Goal: Task Accomplishment & Management: Use online tool/utility

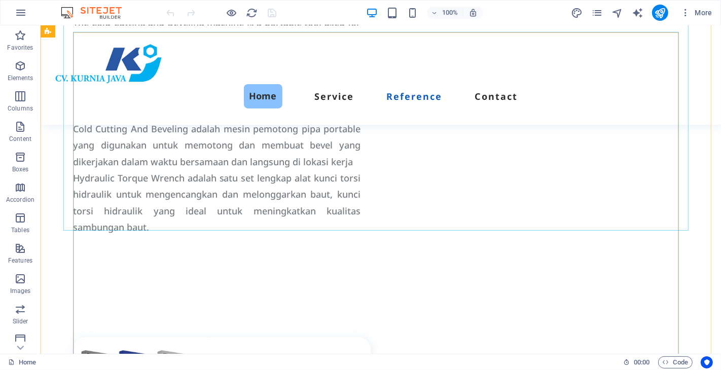
scroll to position [2592, 0]
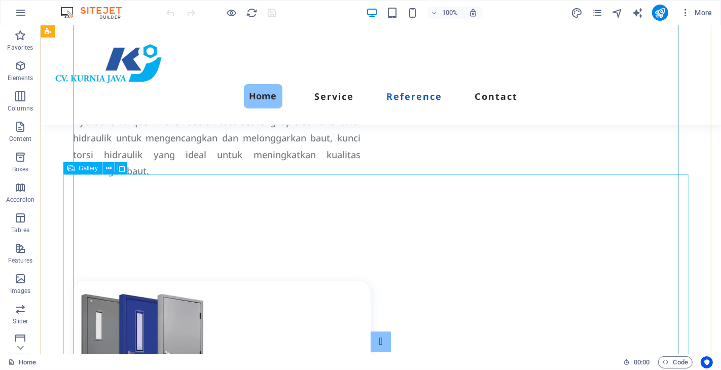
select select "4"
select select "px"
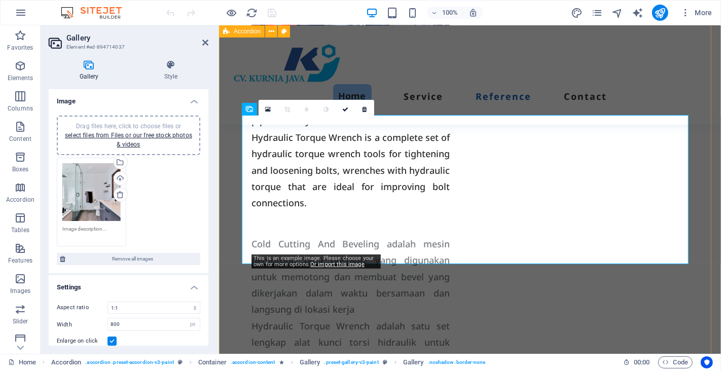
scroll to position [2947, 0]
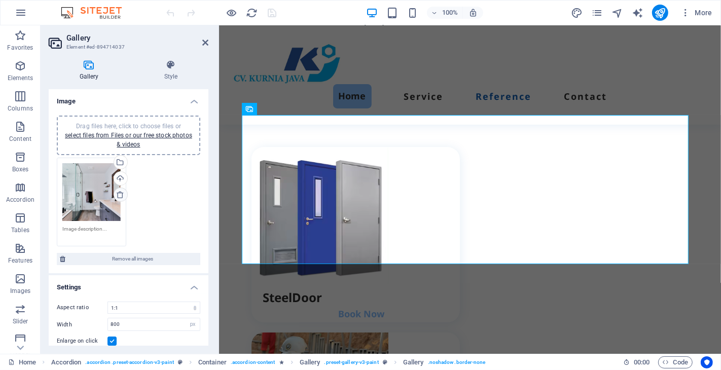
click at [118, 191] on icon at bounding box center [120, 195] width 8 height 8
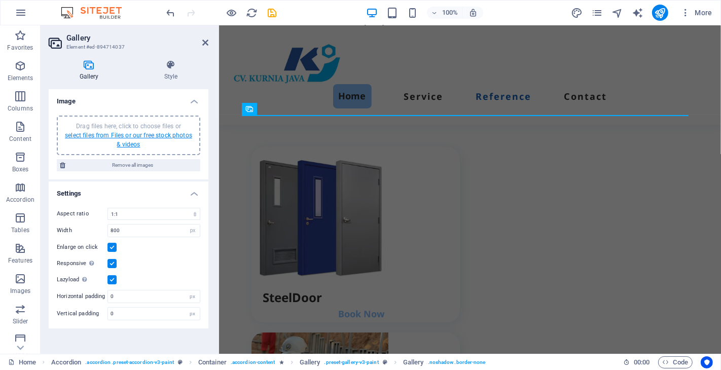
click at [139, 135] on link "select files from Files or our free stock photos & videos" at bounding box center [128, 140] width 127 height 16
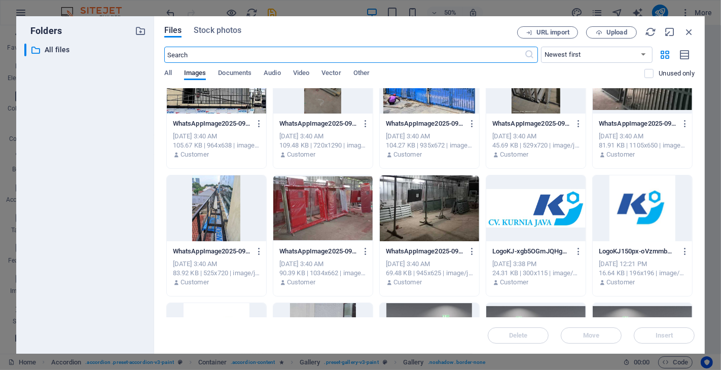
scroll to position [113, 0]
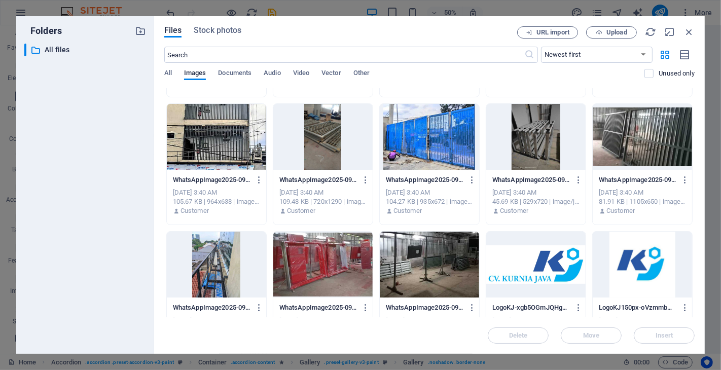
click at [448, 251] on div at bounding box center [429, 265] width 99 height 66
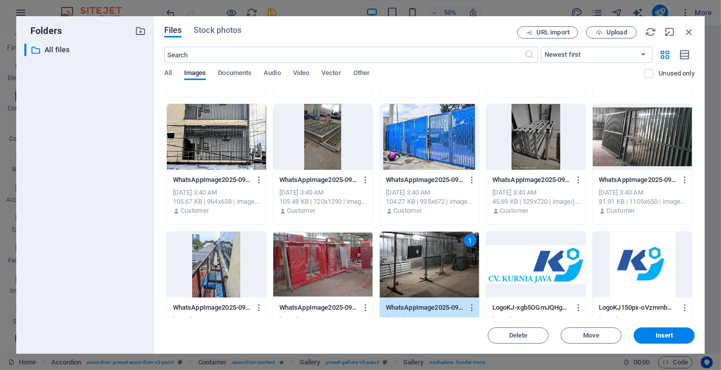
click at [631, 143] on div at bounding box center [642, 137] width 99 height 66
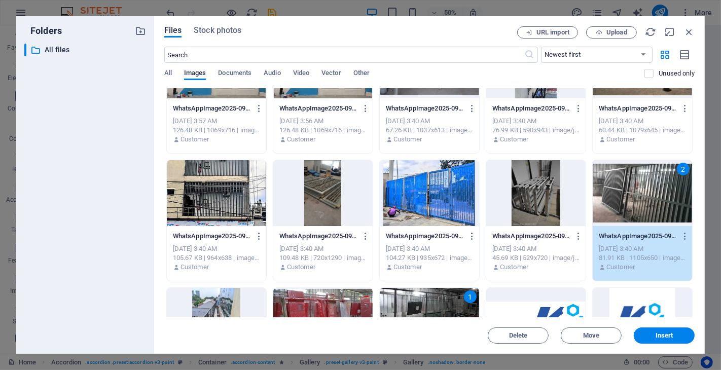
scroll to position [0, 0]
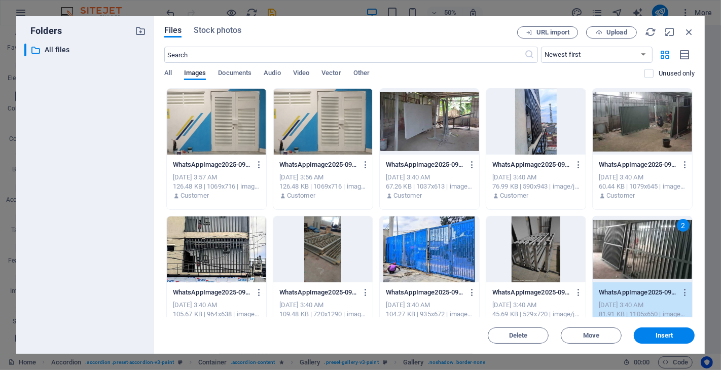
click at [631, 129] on div at bounding box center [642, 122] width 99 height 66
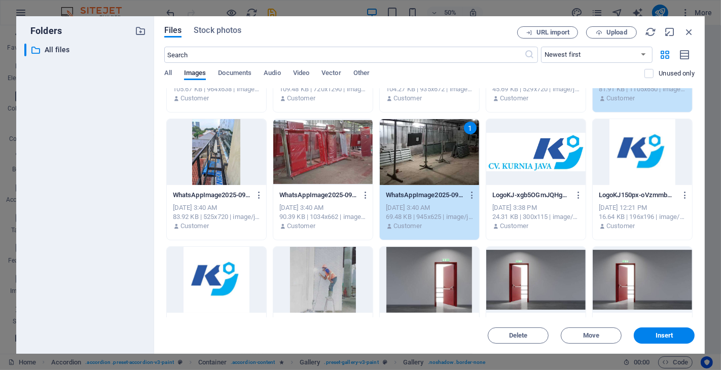
scroll to position [338, 0]
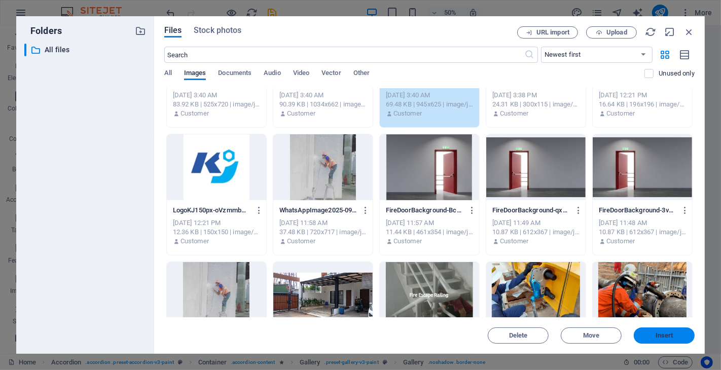
click at [669, 336] on span "Insert" at bounding box center [665, 336] width 18 height 6
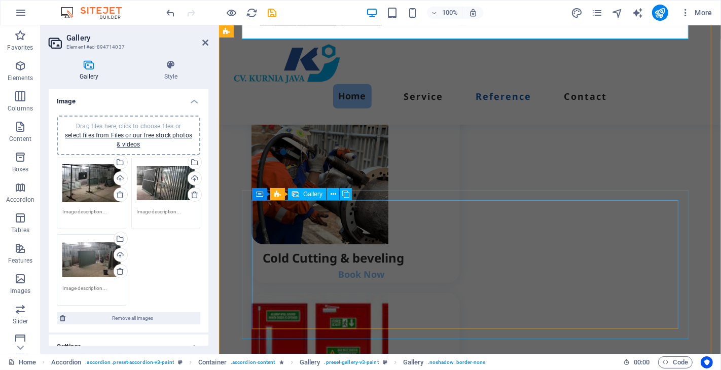
scroll to position [3228, 0]
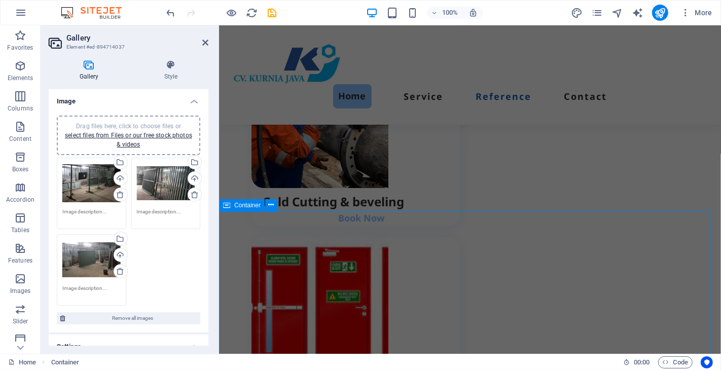
scroll to position [2993, 0]
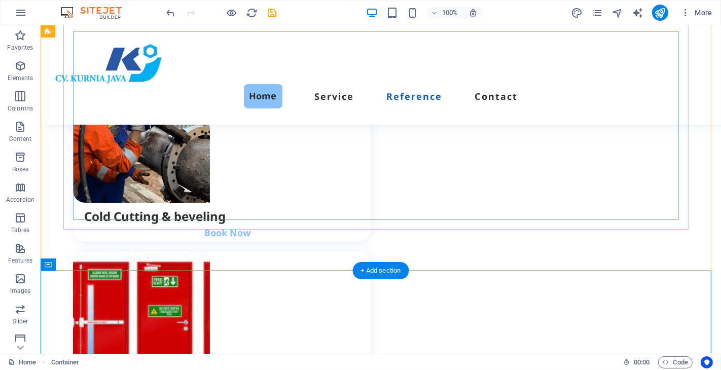
select select "4"
select select "px"
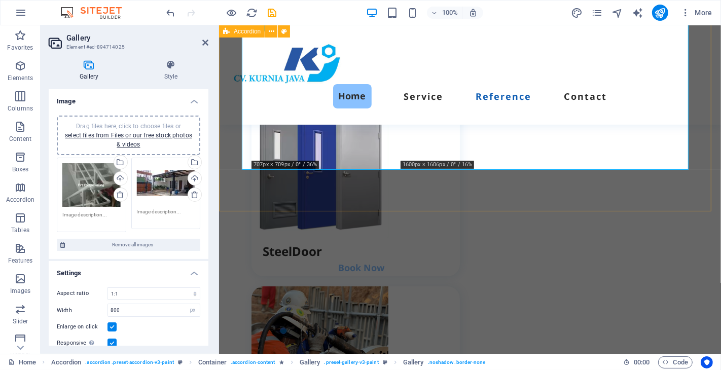
scroll to position [3228, 0]
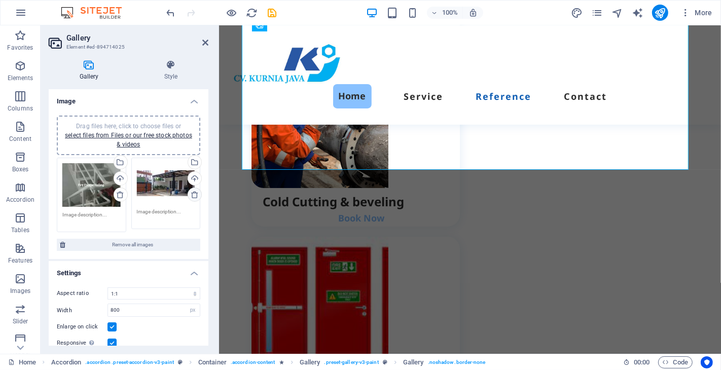
click at [191, 193] on icon at bounding box center [195, 195] width 8 height 8
click at [119, 195] on icon at bounding box center [120, 195] width 8 height 8
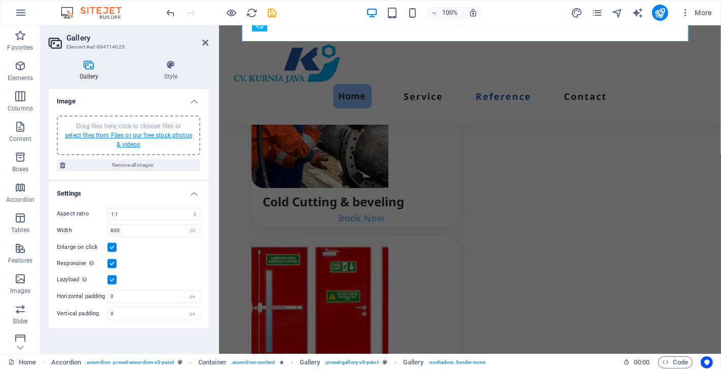
click at [151, 137] on link "select files from Files or our free stock photos & videos" at bounding box center [128, 140] width 127 height 16
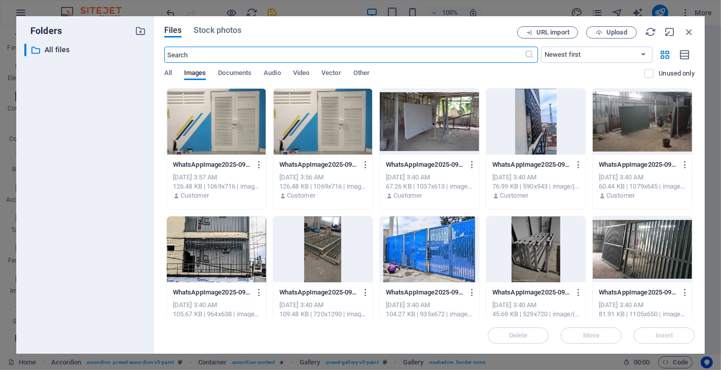
scroll to position [2887, 0]
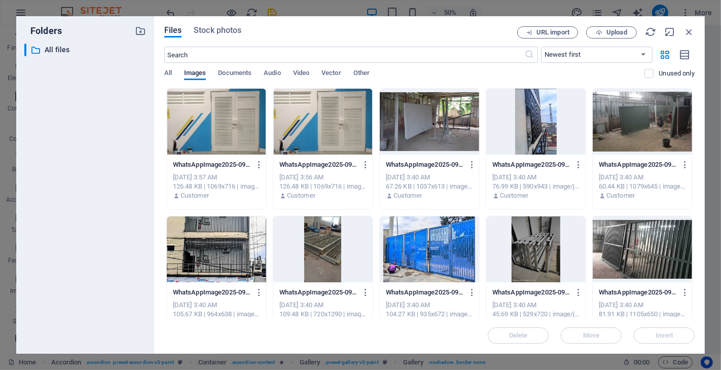
click at [206, 250] on div at bounding box center [216, 250] width 99 height 66
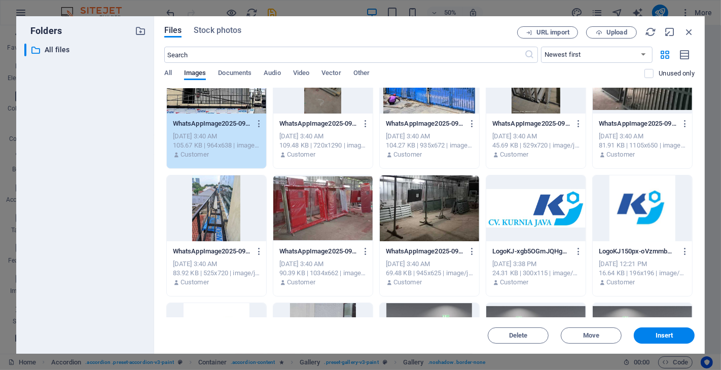
scroll to position [113, 0]
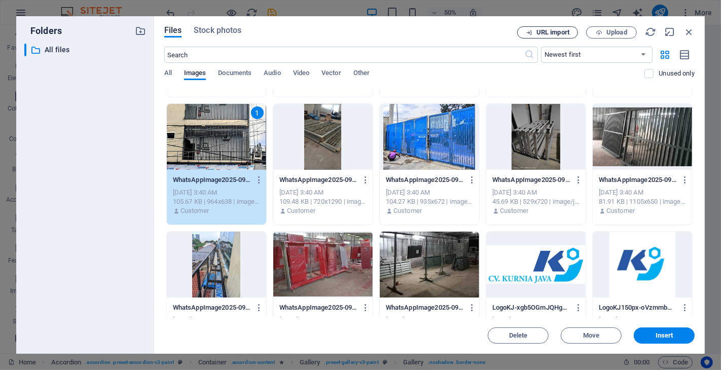
click at [553, 33] on span "URL import" at bounding box center [553, 32] width 33 height 6
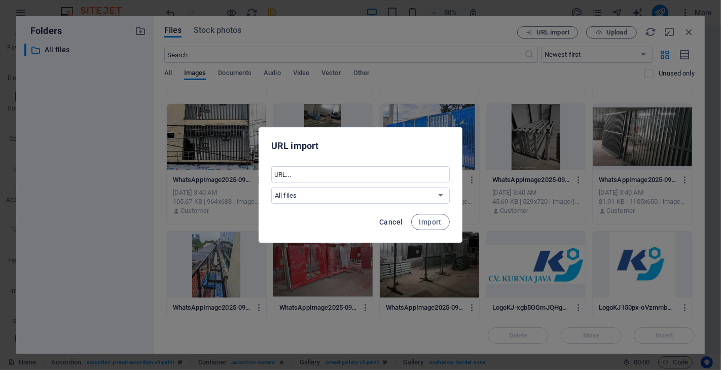
click at [396, 220] on span "Cancel" at bounding box center [390, 222] width 23 height 8
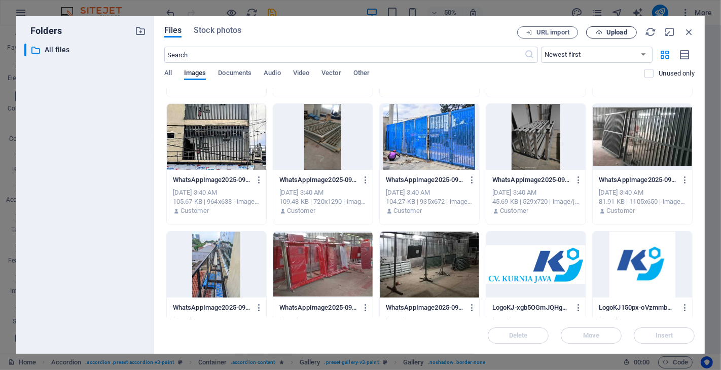
click at [621, 32] on span "Upload" at bounding box center [617, 32] width 21 height 6
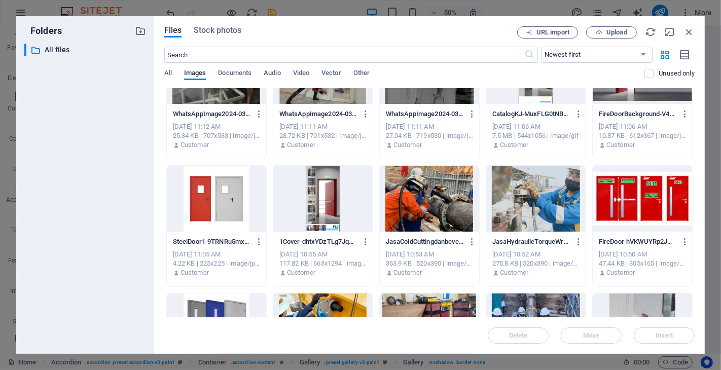
scroll to position [761, 0]
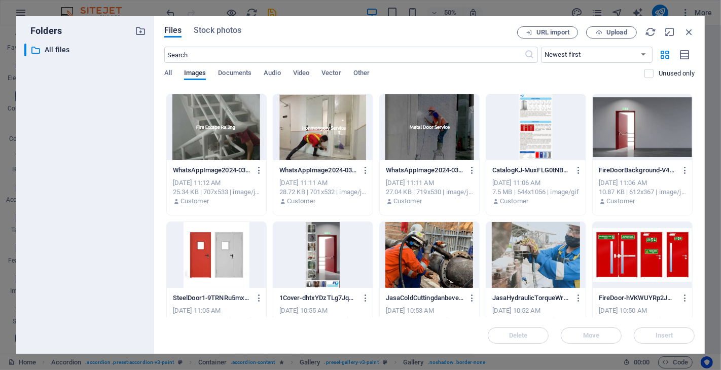
click at [250, 143] on div at bounding box center [216, 127] width 99 height 66
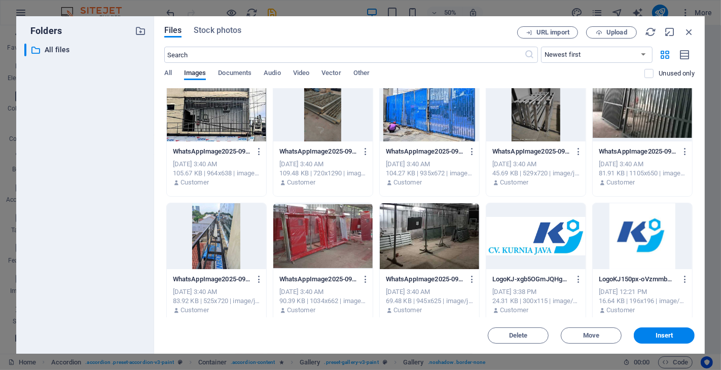
scroll to position [85, 0]
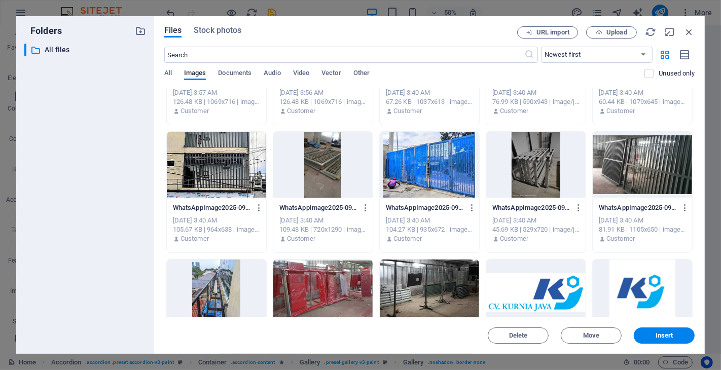
click at [209, 286] on div at bounding box center [216, 293] width 99 height 66
click at [237, 175] on div at bounding box center [216, 165] width 99 height 66
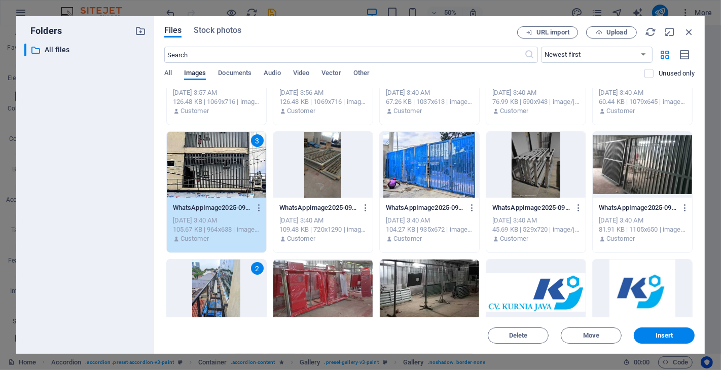
click at [447, 181] on div at bounding box center [429, 165] width 99 height 66
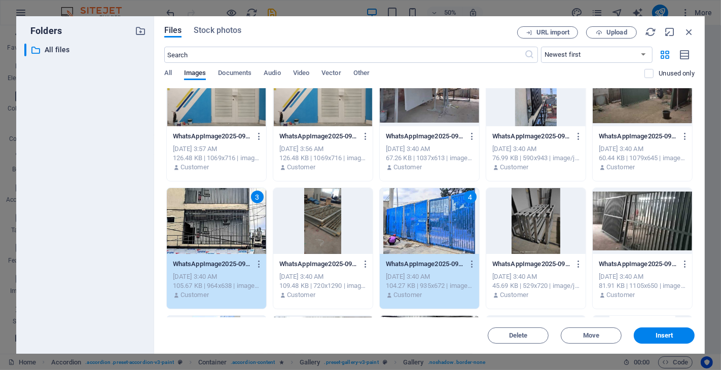
scroll to position [0, 0]
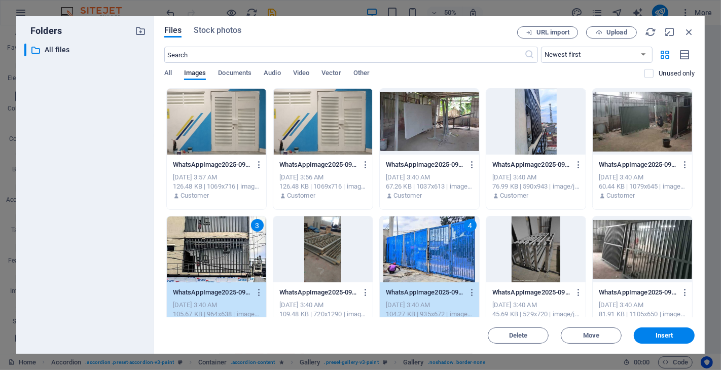
click at [537, 119] on div at bounding box center [535, 122] width 99 height 66
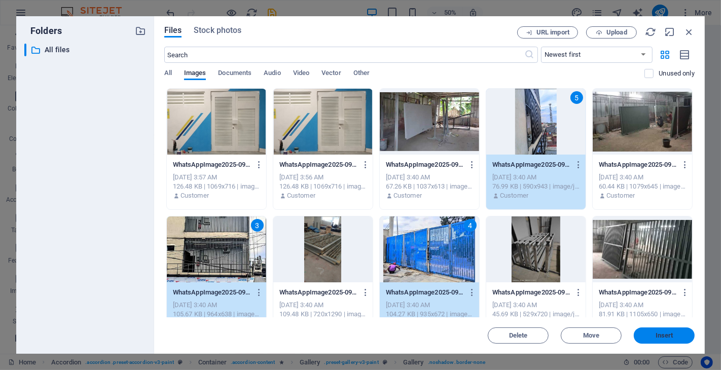
click at [659, 331] on button "Insert" at bounding box center [664, 336] width 61 height 16
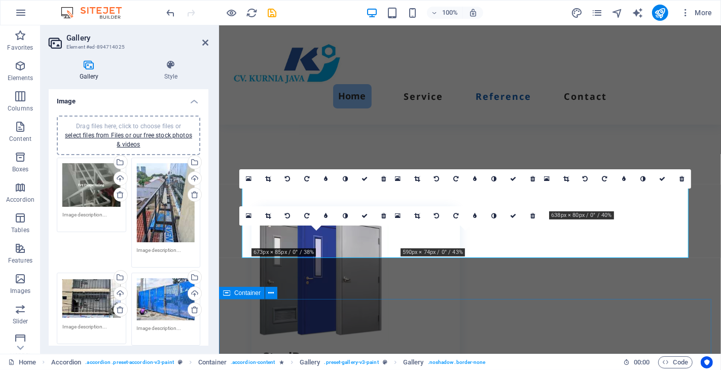
scroll to position [3177, 0]
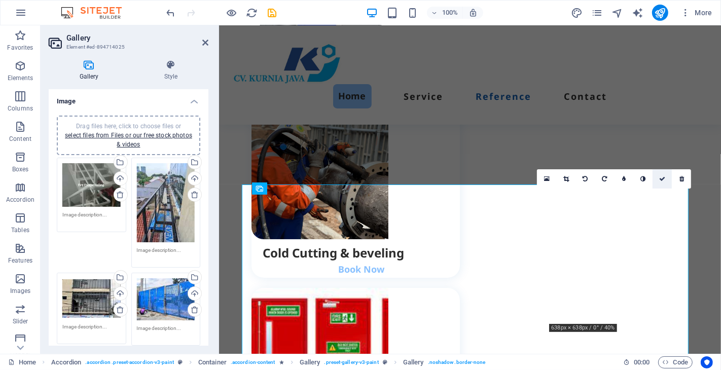
click at [662, 179] on icon at bounding box center [662, 179] width 6 height 6
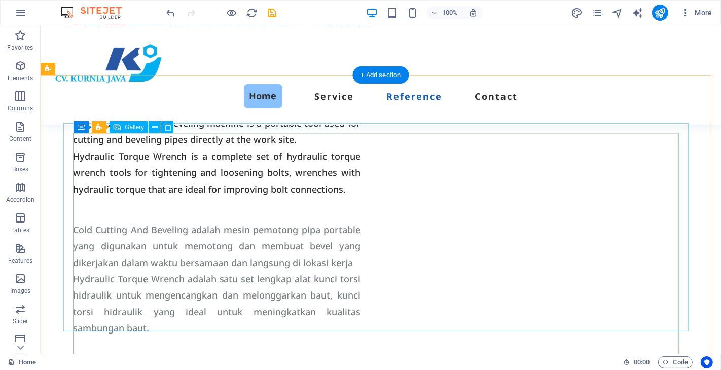
scroll to position [2379, 0]
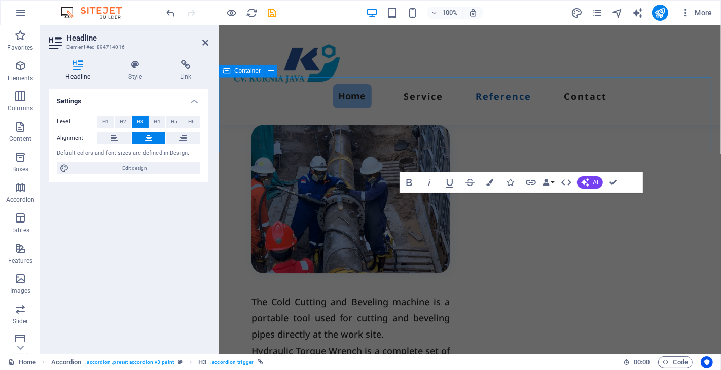
scroll to position [2684, 0]
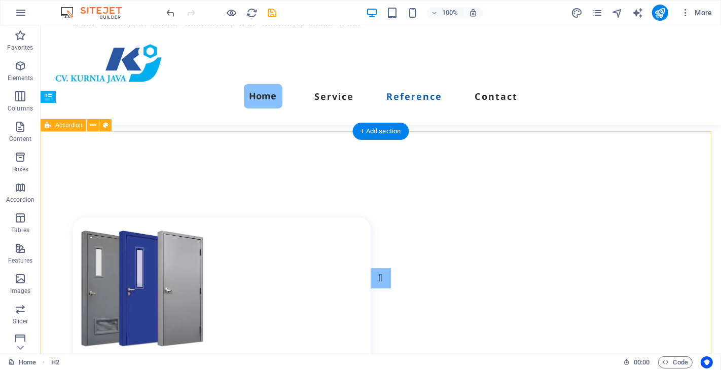
scroll to position [2379, 0]
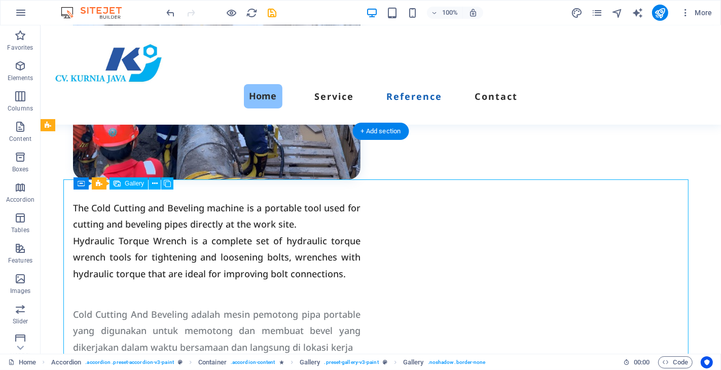
select select "4"
select select "px"
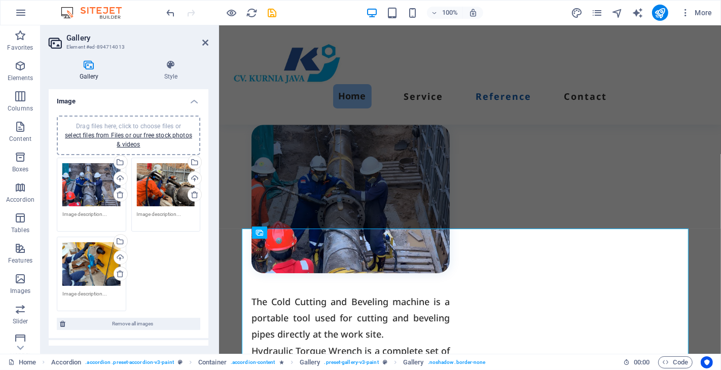
scroll to position [2684, 0]
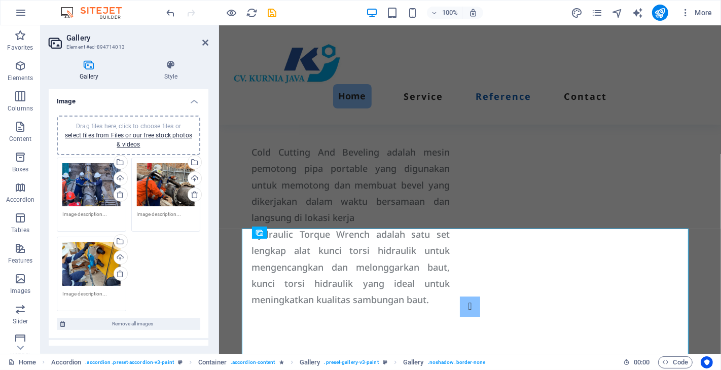
click at [133, 138] on div "Drag files here, click to choose files or select files from Files or our free s…" at bounding box center [128, 135] width 131 height 27
click at [138, 145] on link "select files from Files or our free stock photos & videos" at bounding box center [128, 140] width 127 height 16
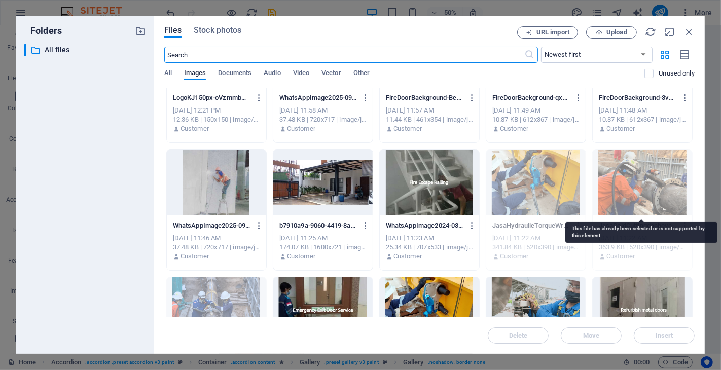
scroll to position [507, 0]
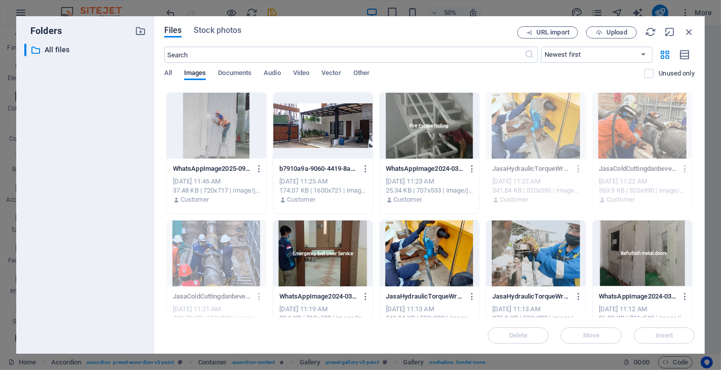
click at [541, 228] on div at bounding box center [535, 254] width 99 height 66
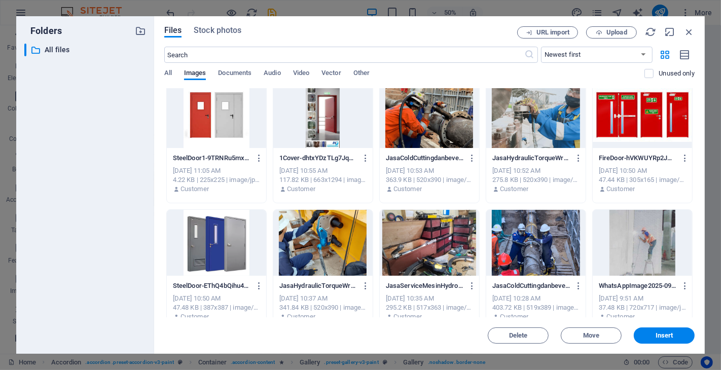
scroll to position [1014, 0]
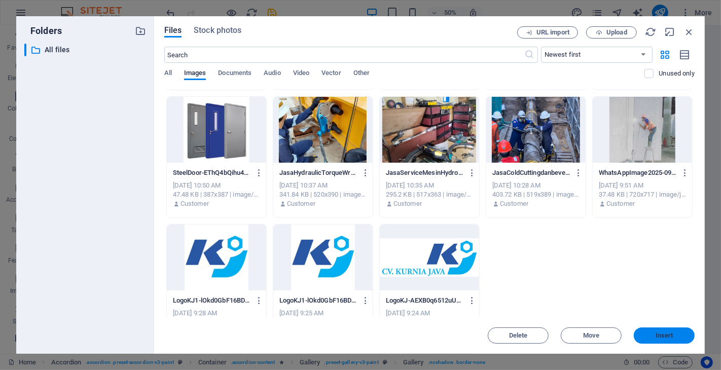
click at [651, 336] on span "Insert" at bounding box center [664, 336] width 53 height 6
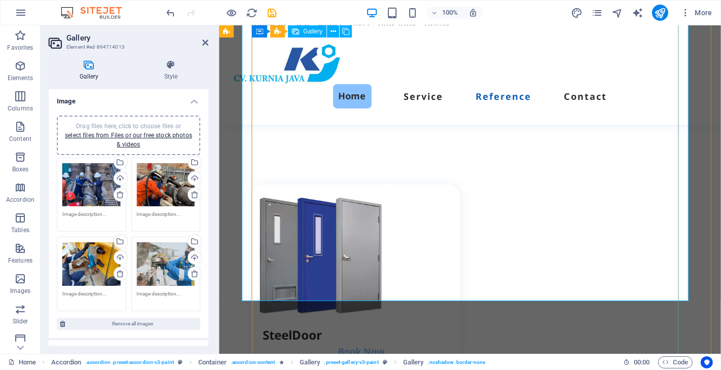
scroll to position [3022, 0]
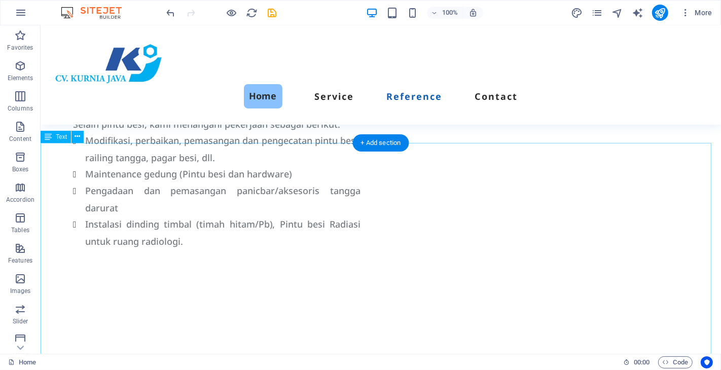
scroll to position [2047, 0]
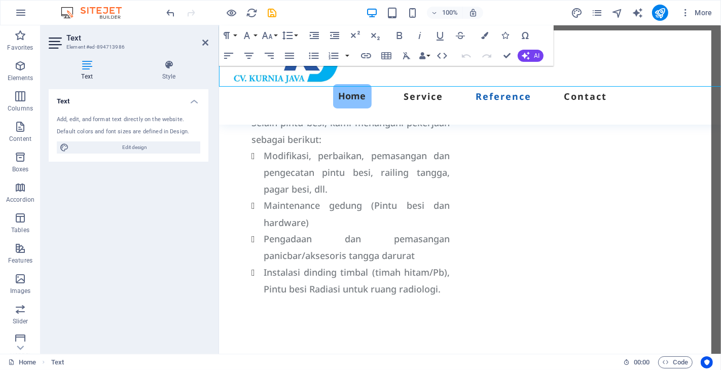
scroll to position [2320, 0]
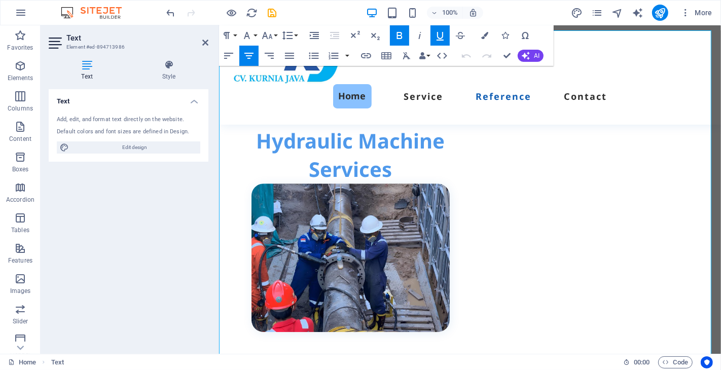
drag, startPoint x: 563, startPoint y: 269, endPoint x: 371, endPoint y: 265, distance: 191.8
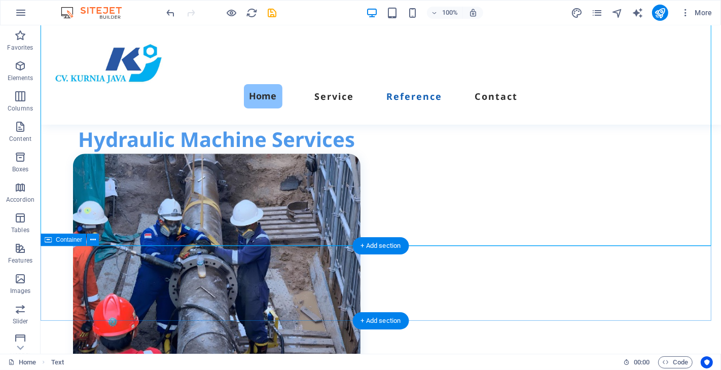
scroll to position [1935, 0]
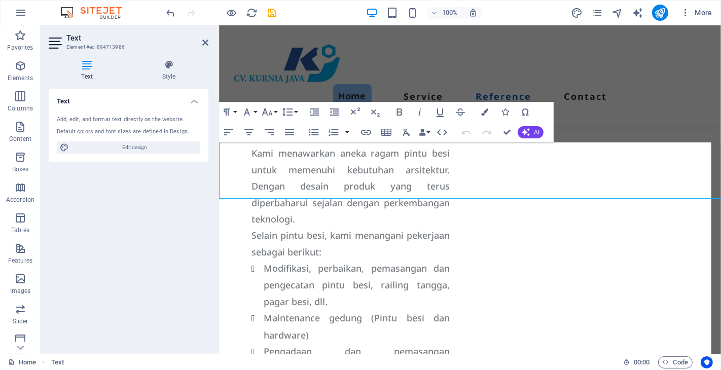
scroll to position [2208, 0]
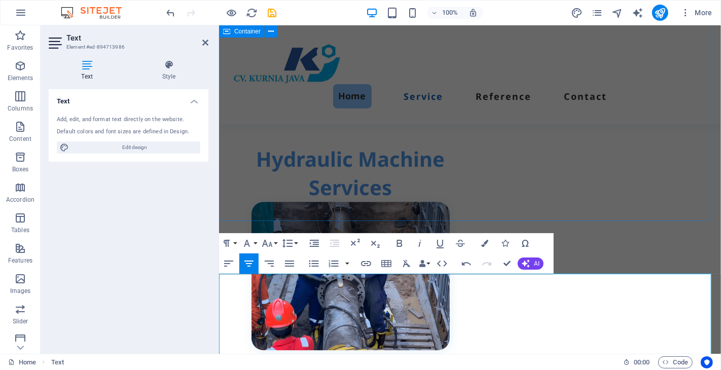
scroll to position [2076, 0]
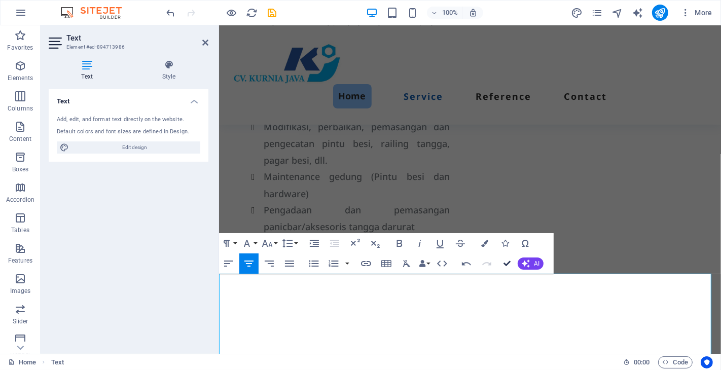
drag, startPoint x: 504, startPoint y: 264, endPoint x: 464, endPoint y: 239, distance: 47.0
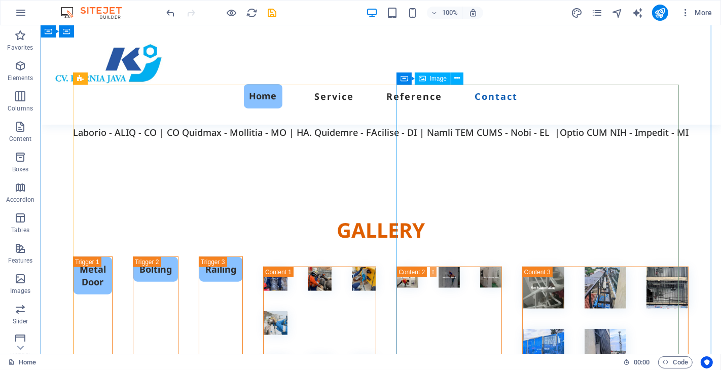
scroll to position [3833, 0]
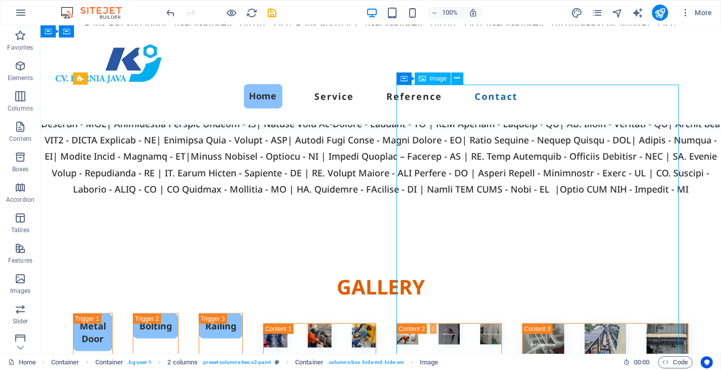
scroll to position [4115, 0]
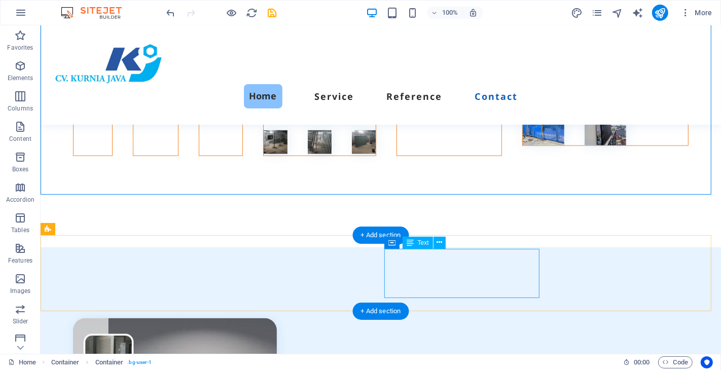
scroll to position [4248, 0]
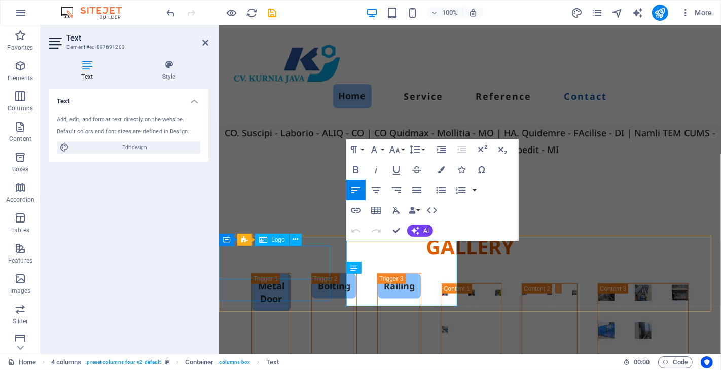
scroll to position [4225, 0]
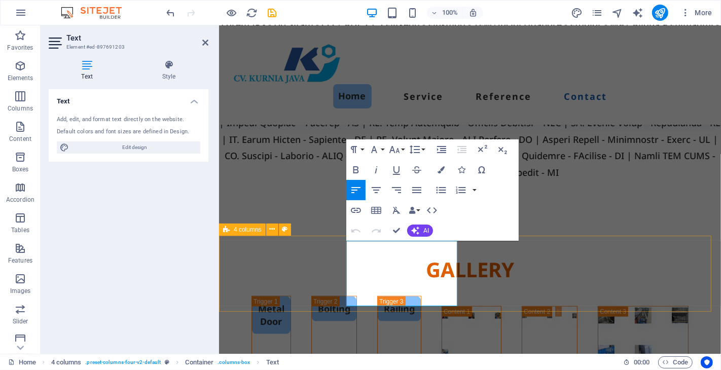
drag, startPoint x: 376, startPoint y: 250, endPoint x: 340, endPoint y: 250, distance: 36.5
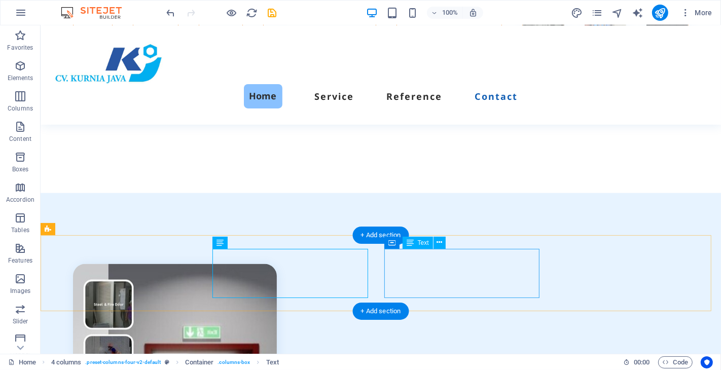
scroll to position [4248, 0]
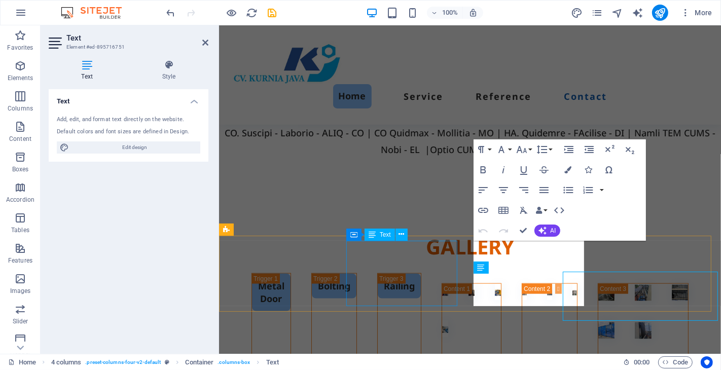
scroll to position [4225, 0]
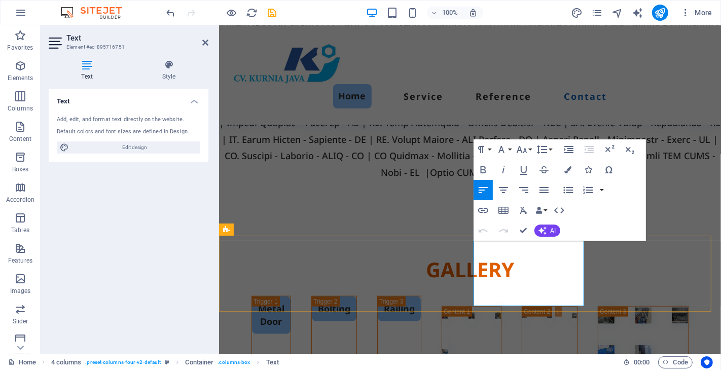
drag, startPoint x: 495, startPoint y: 249, endPoint x: 475, endPoint y: 247, distance: 20.3
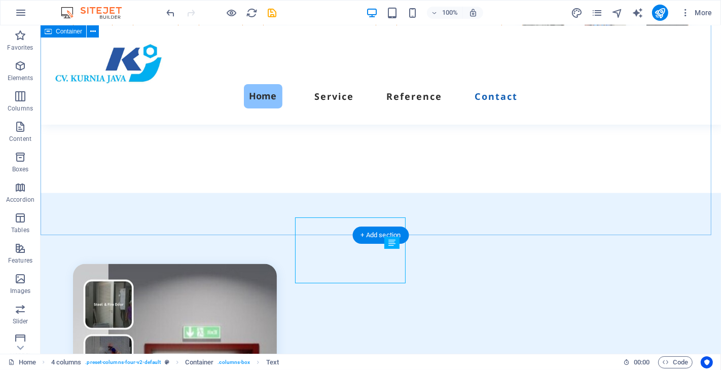
scroll to position [4248, 0]
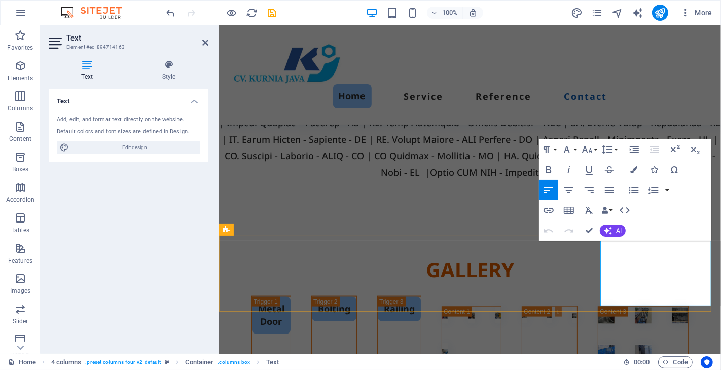
drag, startPoint x: 637, startPoint y: 249, endPoint x: 602, endPoint y: 248, distance: 35.0
drag, startPoint x: 640, startPoint y: 249, endPoint x: 599, endPoint y: 251, distance: 41.1
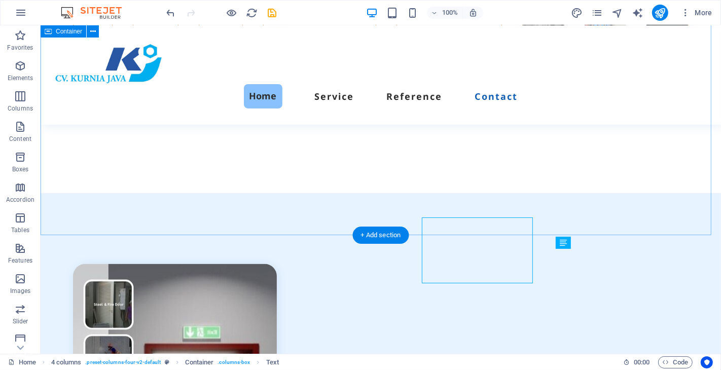
scroll to position [4248, 0]
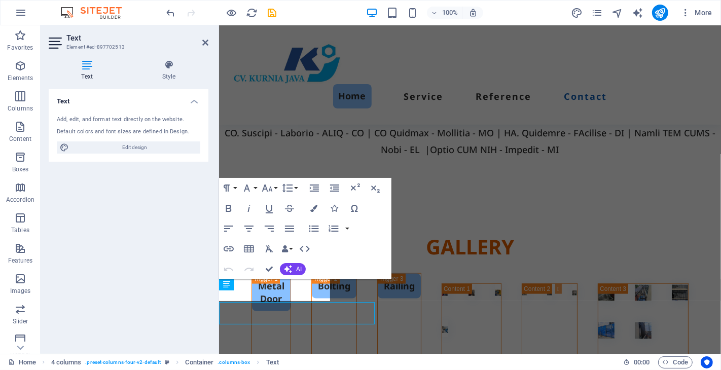
scroll to position [4225, 0]
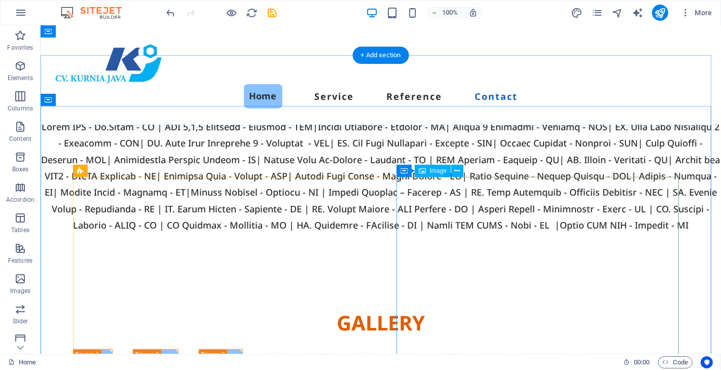
scroll to position [3797, 0]
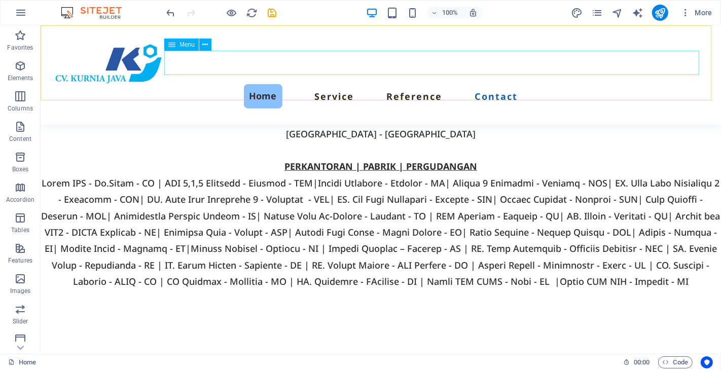
click at [341, 84] on nav "Home Service Reference Contact" at bounding box center [380, 96] width 656 height 24
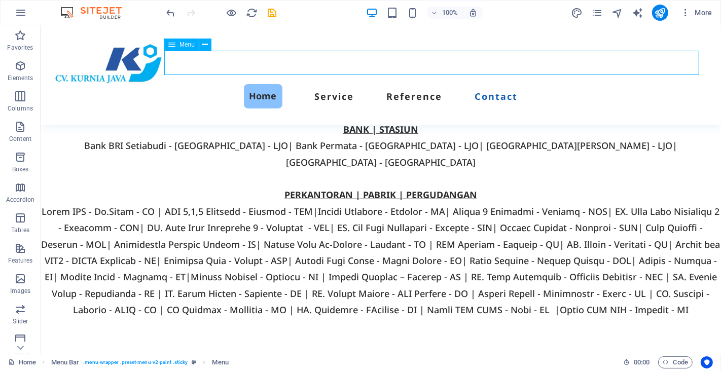
select select
select select "primary"
select select
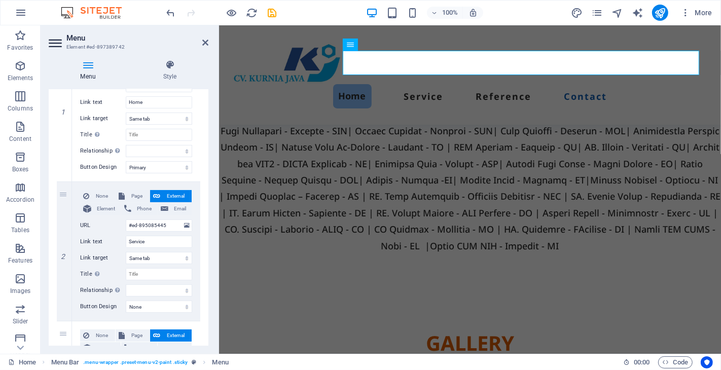
scroll to position [0, 0]
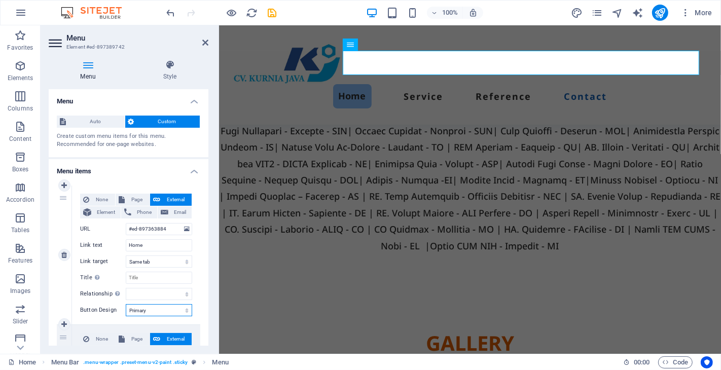
click at [163, 307] on select "None Default Primary Secondary" at bounding box center [159, 310] width 66 height 12
select select
click at [126, 304] on select "None Default Primary Secondary" at bounding box center [159, 310] width 66 height 12
select select
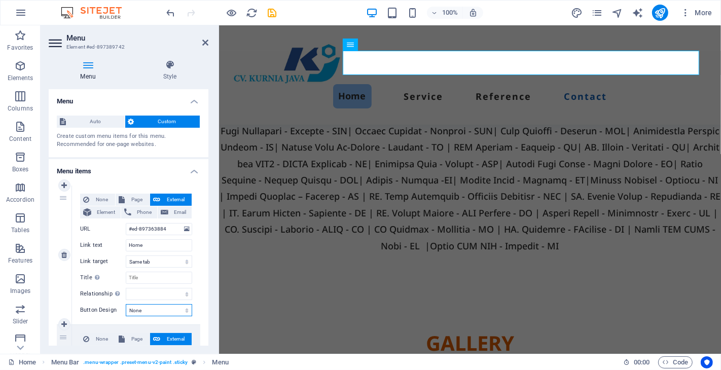
select select
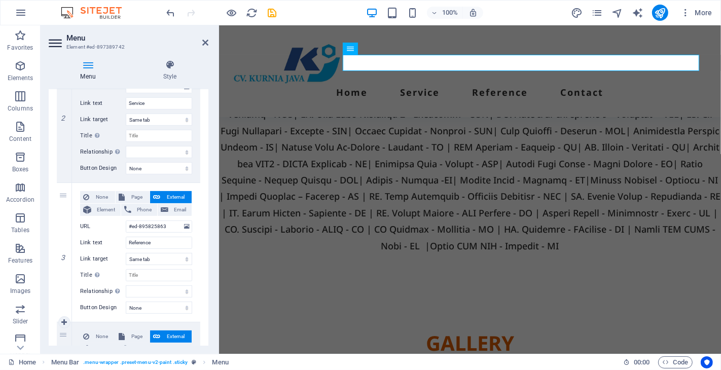
scroll to position [425, 0]
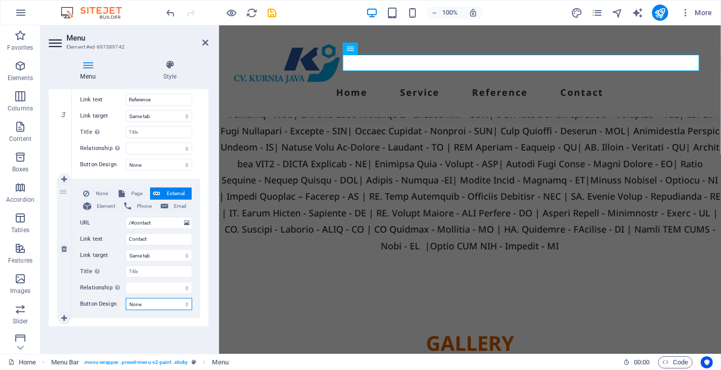
click at [159, 306] on select "None Default Primary Secondary" at bounding box center [159, 304] width 66 height 12
select select "primary"
click at [126, 298] on select "None Default Primary Secondary" at bounding box center [159, 304] width 66 height 12
select select
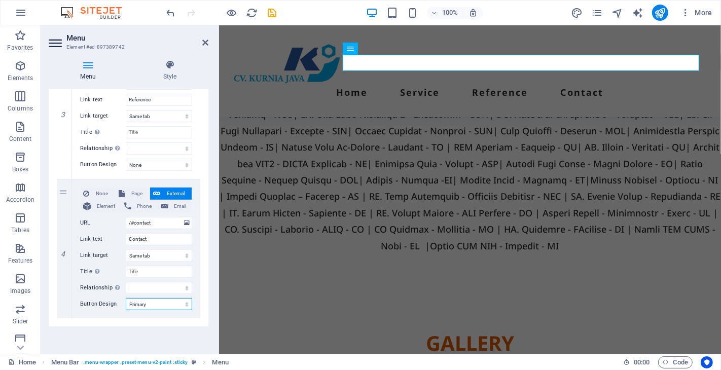
select select
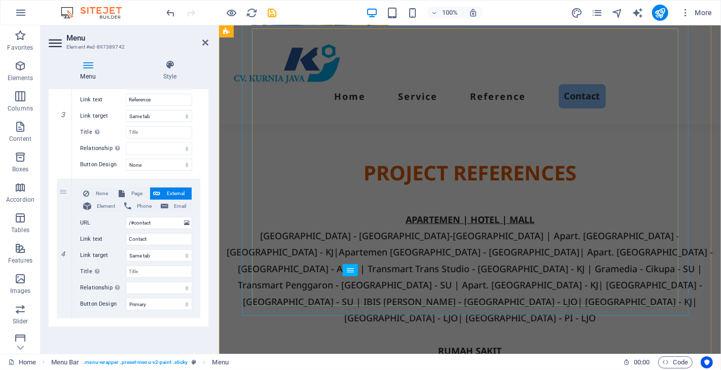
scroll to position [3436, 0]
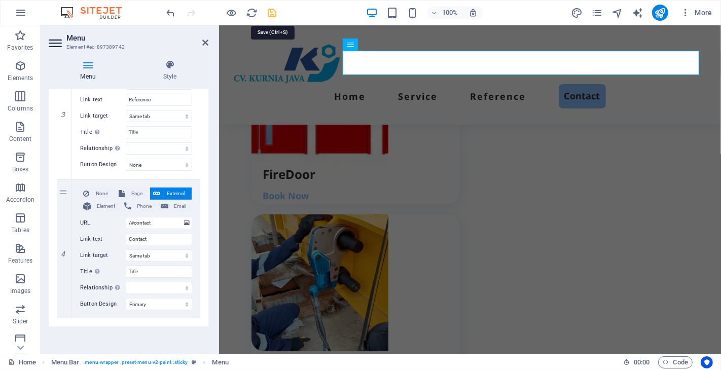
click at [270, 11] on icon "save" at bounding box center [273, 13] width 12 height 12
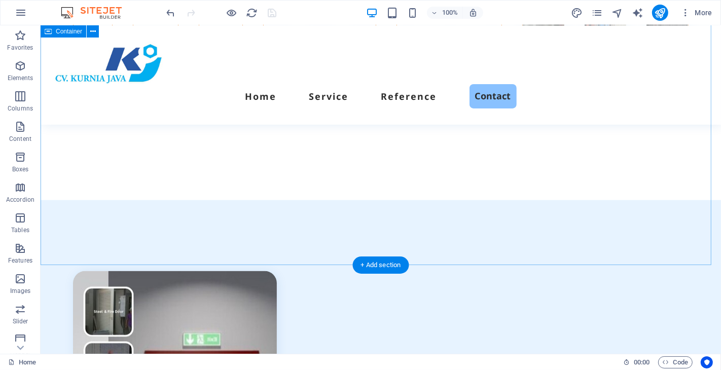
scroll to position [4248, 0]
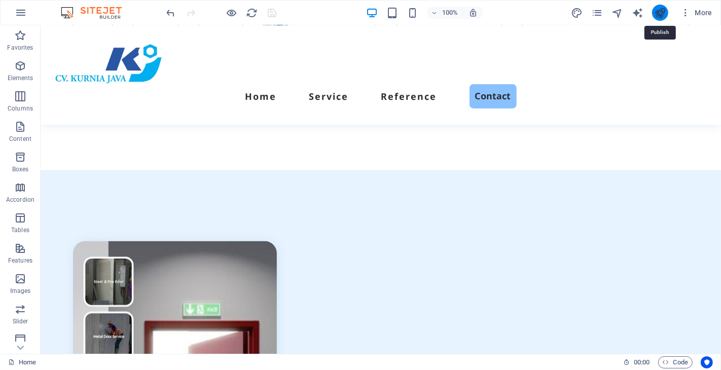
click at [662, 16] on icon "publish" at bounding box center [660, 13] width 12 height 12
